Goal: Task Accomplishment & Management: Use online tool/utility

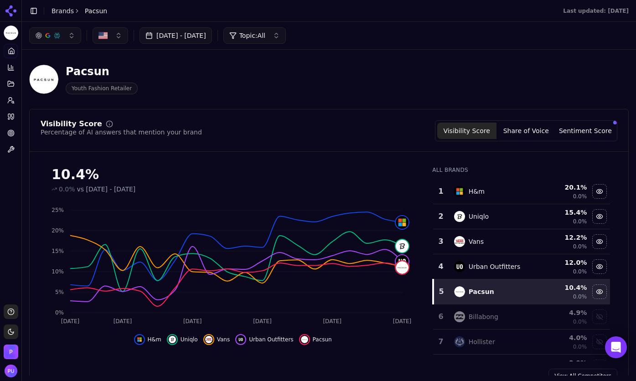
click at [212, 37] on button "[DATE] - [DATE]" at bounding box center [175, 35] width 72 height 16
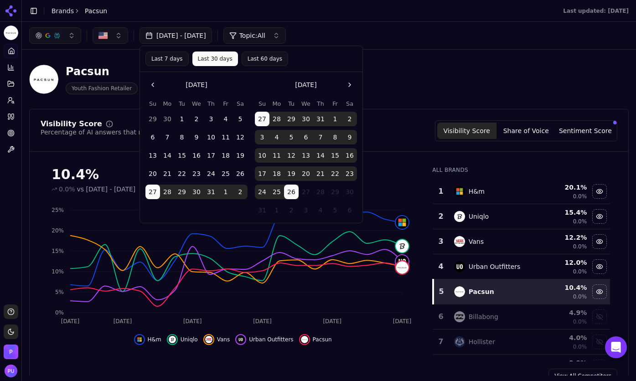
click at [437, 58] on div "Pacsun Youth Fashion Retailer" at bounding box center [328, 79] width 599 height 45
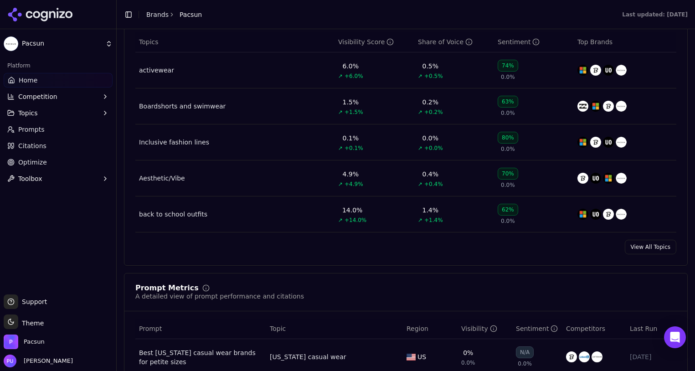
scroll to position [440, 0]
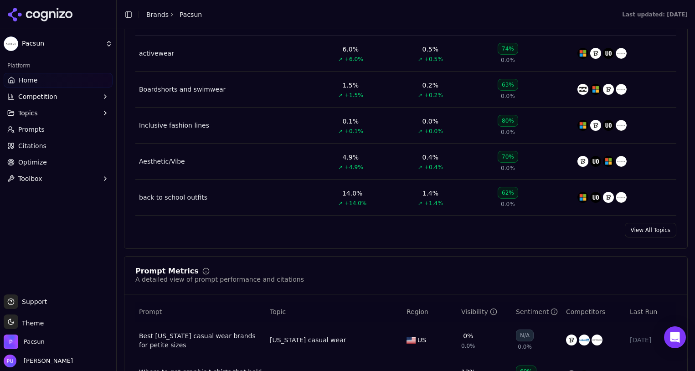
click at [650, 236] on link "View All Topics" at bounding box center [650, 230] width 51 height 15
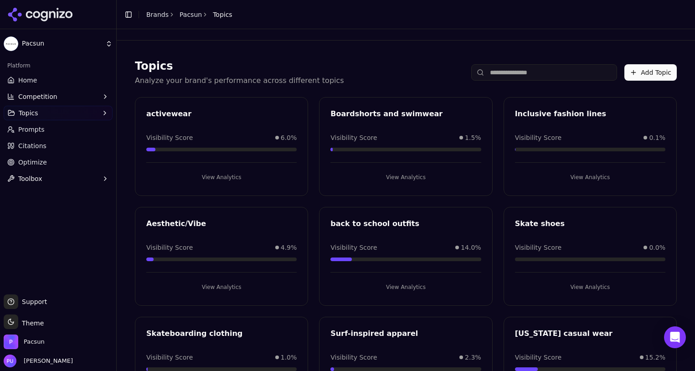
click at [57, 133] on link "Prompts" at bounding box center [58, 129] width 109 height 15
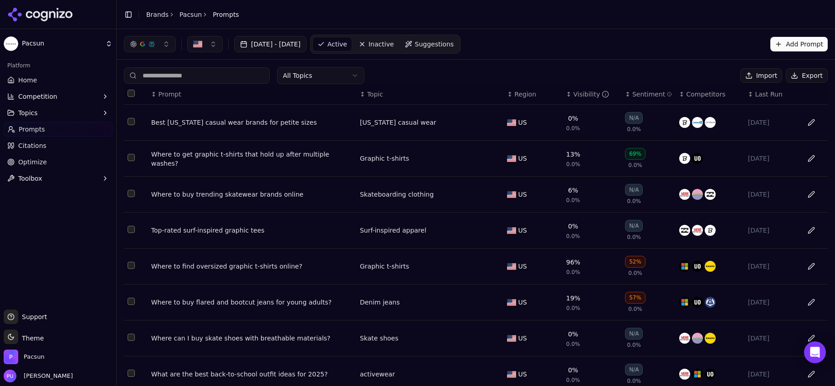
click at [695, 78] on button "Export" at bounding box center [807, 75] width 42 height 15
click at [315, 74] on html "Pacsun Platform Home Competition Topics Prompts Citations Optimize Toolbox Supp…" at bounding box center [417, 193] width 835 height 386
click at [318, 70] on html "Pacsun Platform Home Competition Topics Prompts Citations Optimize Toolbox Supp…" at bounding box center [417, 193] width 835 height 386
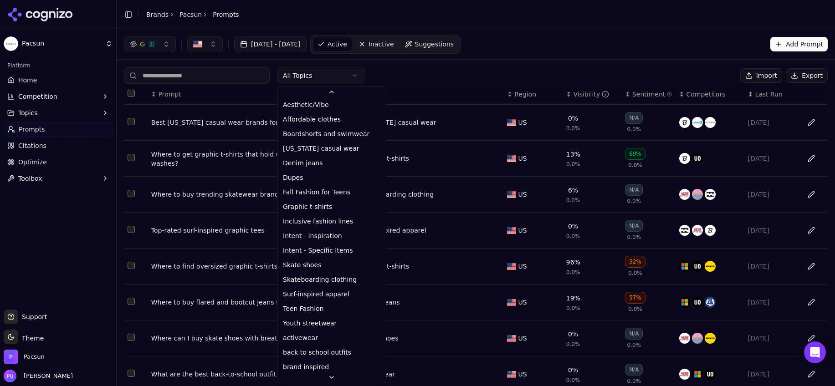
scroll to position [112, 0]
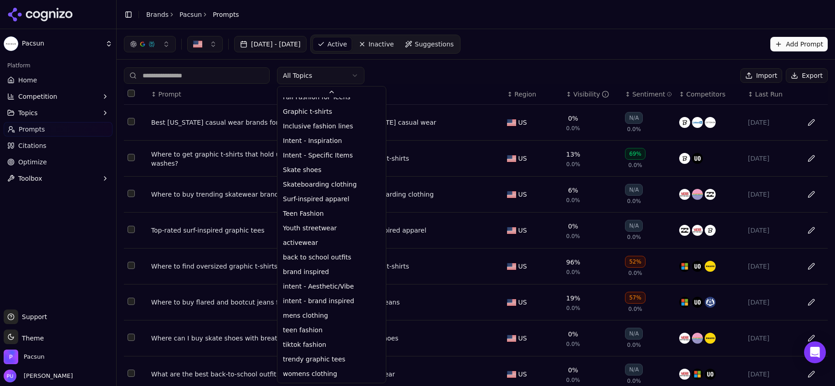
drag, startPoint x: 517, startPoint y: 47, endPoint x: 535, endPoint y: 5, distance: 45.3
click at [519, 45] on html "Pacsun Platform Home Competition Topics Prompts Citations Optimize Toolbox Supp…" at bounding box center [417, 193] width 835 height 386
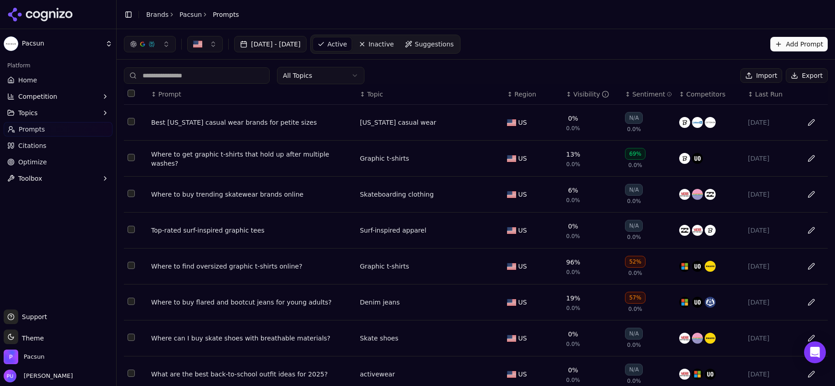
click at [346, 78] on html "Pacsun Platform Home Competition Topics Prompts Citations Optimize Toolbox Supp…" at bounding box center [417, 193] width 835 height 386
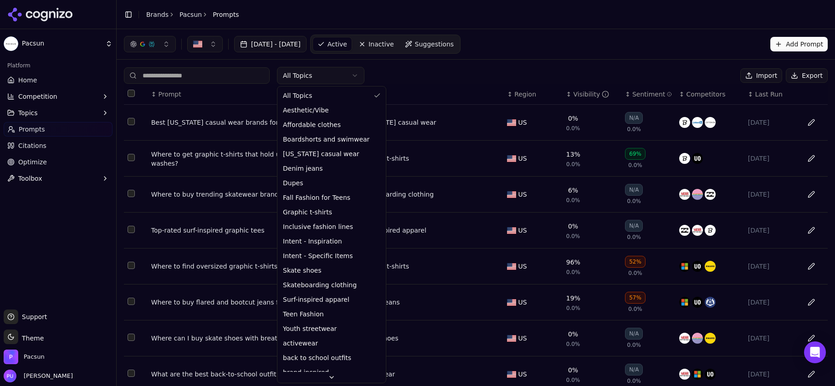
click at [321, 69] on html "Pacsun Platform Home Competition Topics Prompts Citations Optimize Toolbox Supp…" at bounding box center [417, 193] width 835 height 386
